Goal: Use online tool/utility: Utilize a website feature to perform a specific function

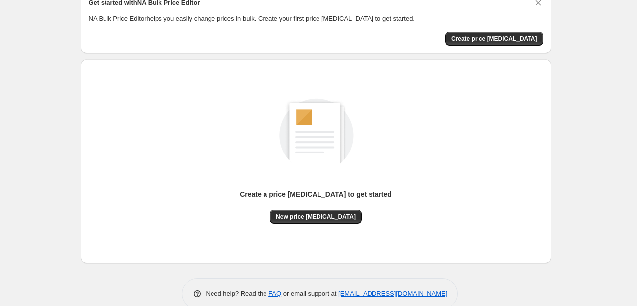
scroll to position [50, 0]
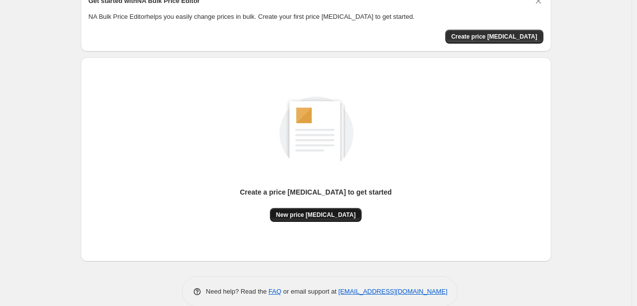
drag, startPoint x: 321, startPoint y: 228, endPoint x: 322, endPoint y: 220, distance: 9.0
click at [322, 228] on div "Create a price [MEDICAL_DATA] to get started New price [MEDICAL_DATA]" at bounding box center [316, 159] width 455 height 188
click at [326, 213] on span "New price [MEDICAL_DATA]" at bounding box center [316, 215] width 80 height 8
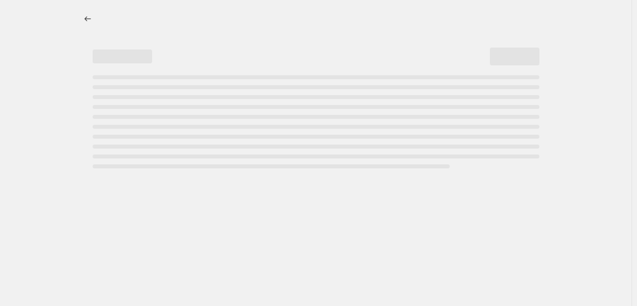
select select "percentage"
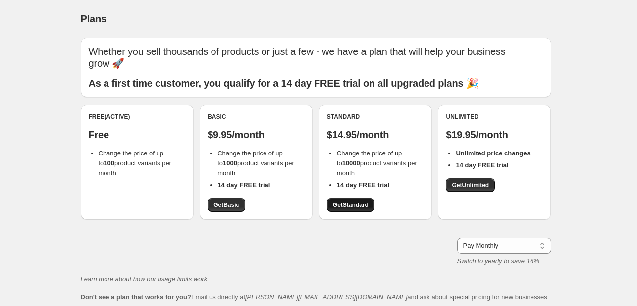
click at [362, 201] on span "Get Standard" at bounding box center [351, 205] width 36 height 8
click at [361, 218] on div "Standard $14.95/month Change the price of up to 10000 product variants per mont…" at bounding box center [375, 162] width 113 height 115
click at [364, 209] on span "Get Standard" at bounding box center [351, 205] width 36 height 8
click at [367, 202] on span "Get Standard" at bounding box center [351, 205] width 36 height 8
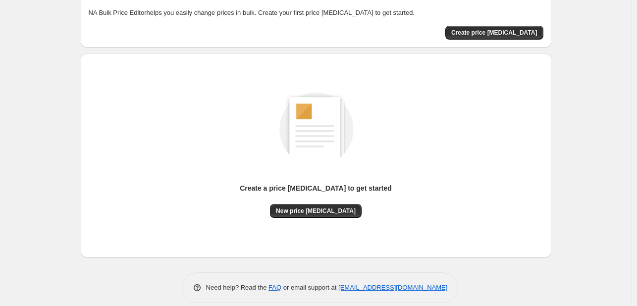
scroll to position [65, 0]
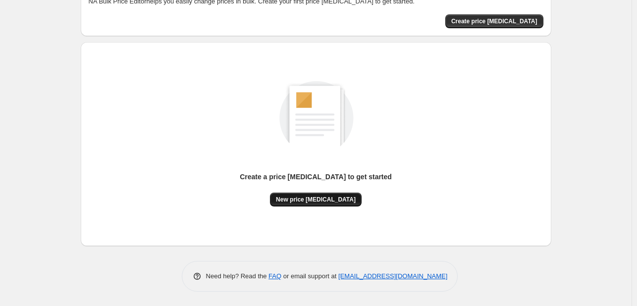
click at [330, 193] on button "New price [MEDICAL_DATA]" at bounding box center [316, 200] width 92 height 14
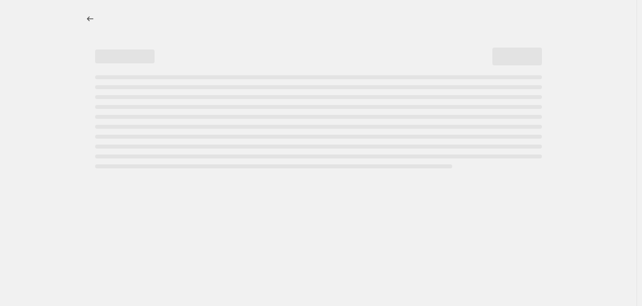
select select "percentage"
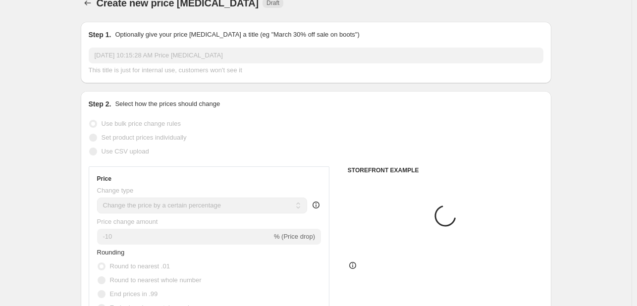
scroll to position [50, 0]
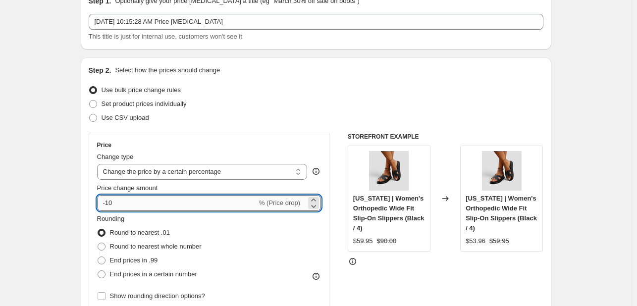
click at [172, 206] on input "-10" at bounding box center [177, 203] width 160 height 16
type input "0"
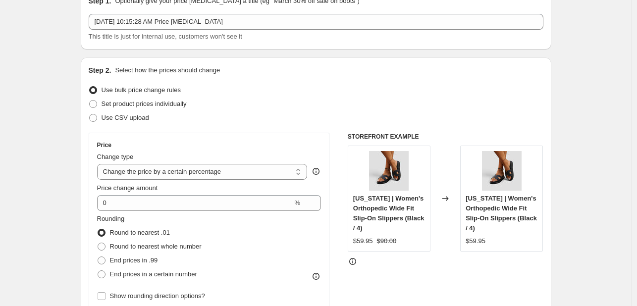
click at [173, 187] on div "Price change amount" at bounding box center [209, 188] width 225 height 10
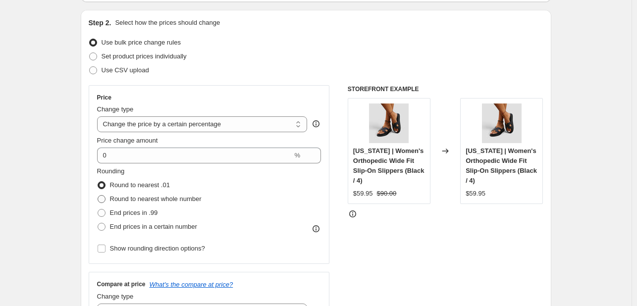
scroll to position [99, 0]
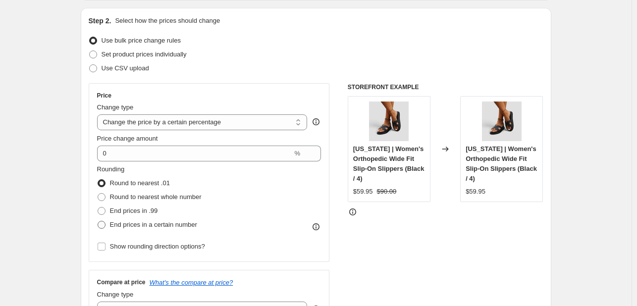
click at [131, 228] on span "End prices in a certain number" at bounding box center [153, 224] width 87 height 7
click at [98, 222] on input "End prices in a certain number" at bounding box center [98, 221] width 0 height 0
radio input "true"
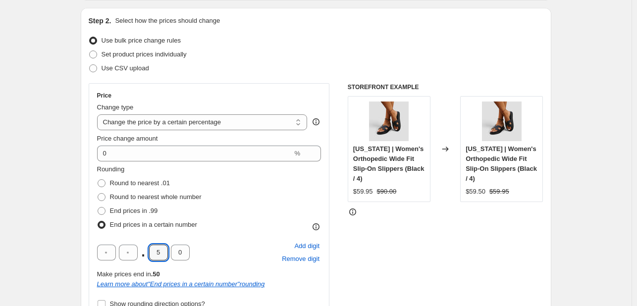
drag, startPoint x: 163, startPoint y: 256, endPoint x: 140, endPoint y: 255, distance: 22.8
click at [145, 255] on div ". 5 0" at bounding box center [143, 253] width 93 height 16
type input "9"
drag, startPoint x: 186, startPoint y: 250, endPoint x: 211, endPoint y: 251, distance: 24.8
click at [144, 250] on div ". 9 5" at bounding box center [143, 253] width 93 height 16
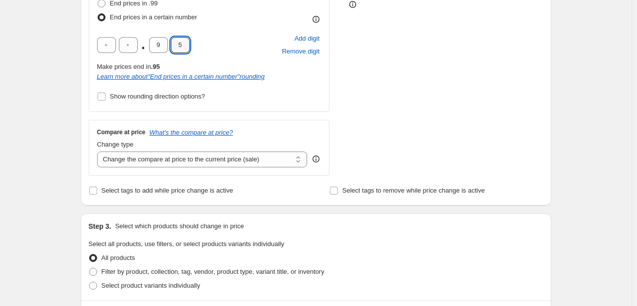
scroll to position [297, 0]
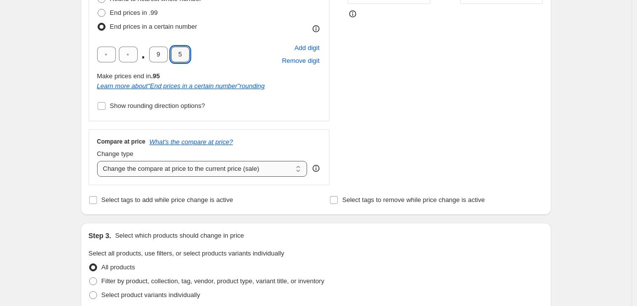
type input "5"
drag, startPoint x: 188, startPoint y: 174, endPoint x: 170, endPoint y: 220, distance: 48.5
click at [189, 173] on select "Change the compare at price to the current price (sale) Change the compare at p…" at bounding box center [202, 169] width 211 height 16
drag, startPoint x: 185, startPoint y: 168, endPoint x: 183, endPoint y: 176, distance: 8.2
click at [185, 168] on select "Change the compare at price to the current price (sale) Change the compare at p…" at bounding box center [202, 169] width 211 height 16
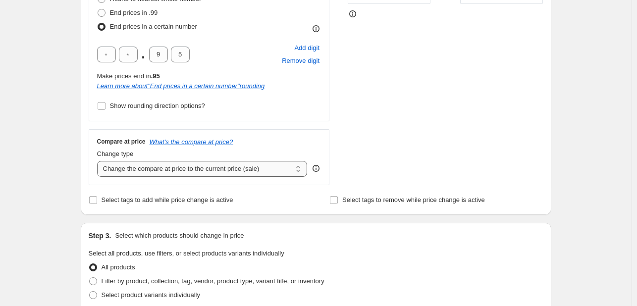
select select "remove"
click at [99, 161] on select "Change the compare at price to the current price (sale) Change the compare at p…" at bounding box center [202, 169] width 211 height 16
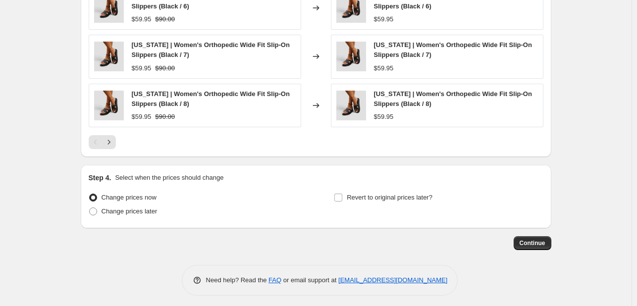
scroll to position [757, 0]
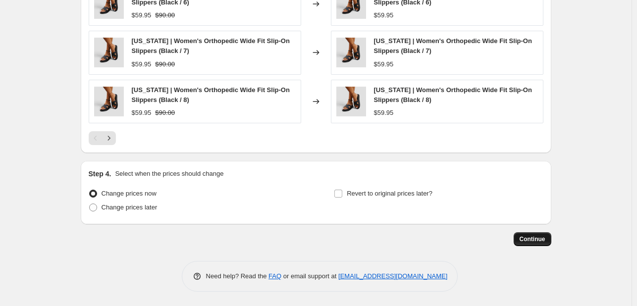
click at [541, 238] on span "Continue" at bounding box center [533, 239] width 26 height 8
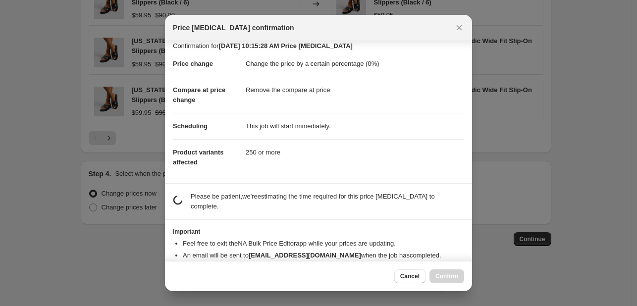
scroll to position [21, 0]
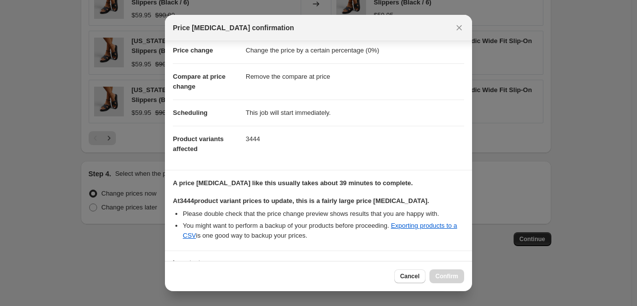
click at [447, 274] on div "Cancel Confirm" at bounding box center [429, 277] width 70 height 14
drag, startPoint x: 439, startPoint y: 262, endPoint x: 449, endPoint y: 271, distance: 13.0
click at [440, 263] on div "Cancel Confirm" at bounding box center [318, 276] width 307 height 30
click at [449, 272] on div "Cancel Confirm" at bounding box center [429, 277] width 70 height 14
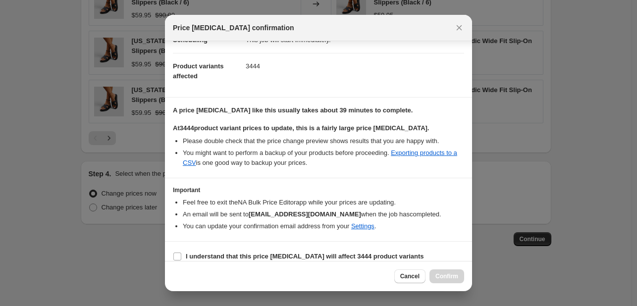
scroll to position [104, 0]
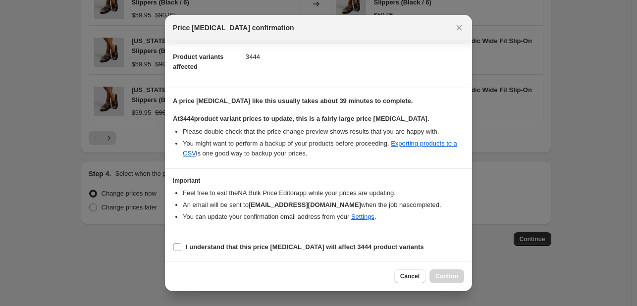
click at [284, 234] on section "I understand that this price [MEDICAL_DATA] will affect 3444 product variants" at bounding box center [318, 247] width 307 height 30
click at [285, 245] on b "I understand that this price [MEDICAL_DATA] will affect 3444 product variants" at bounding box center [305, 246] width 238 height 7
click at [181, 245] on input "I understand that this price [MEDICAL_DATA] will affect 3444 product variants" at bounding box center [177, 247] width 8 height 8
checkbox input "true"
click at [444, 277] on span "Confirm" at bounding box center [447, 277] width 23 height 8
